Goal: Information Seeking & Learning: Learn about a topic

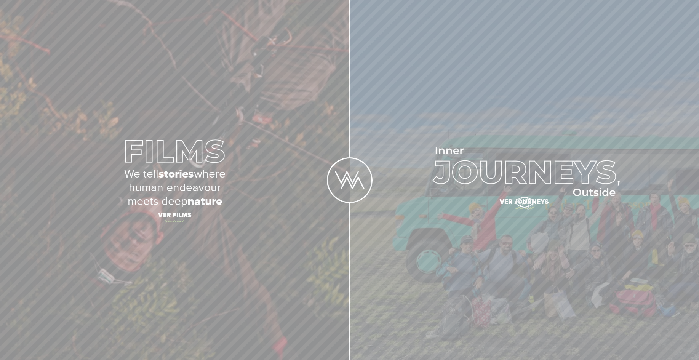
click at [524, 202] on span "Ver journeys" at bounding box center [524, 203] width 267 height 16
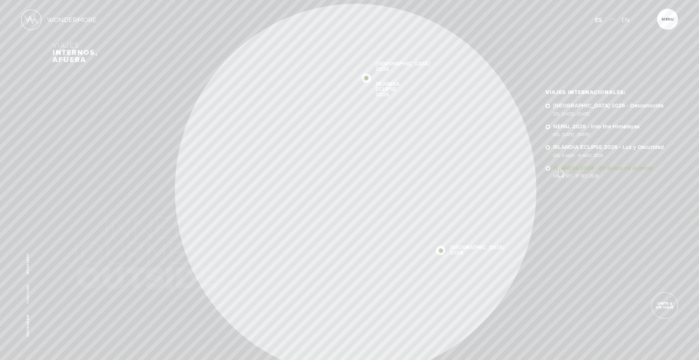
click at [560, 168] on link "ISLANDIA 2026 - En Busca de Auroras Del 8 SET - 17 SET, 2026" at bounding box center [608, 171] width 111 height 13
click at [621, 146] on link "ISLANDIA ECLIPSE 2026 - Luz y Oscuridad Del 5 Ago - 14 Ago, 2026" at bounding box center [608, 150] width 111 height 13
